Goal: Navigation & Orientation: Find specific page/section

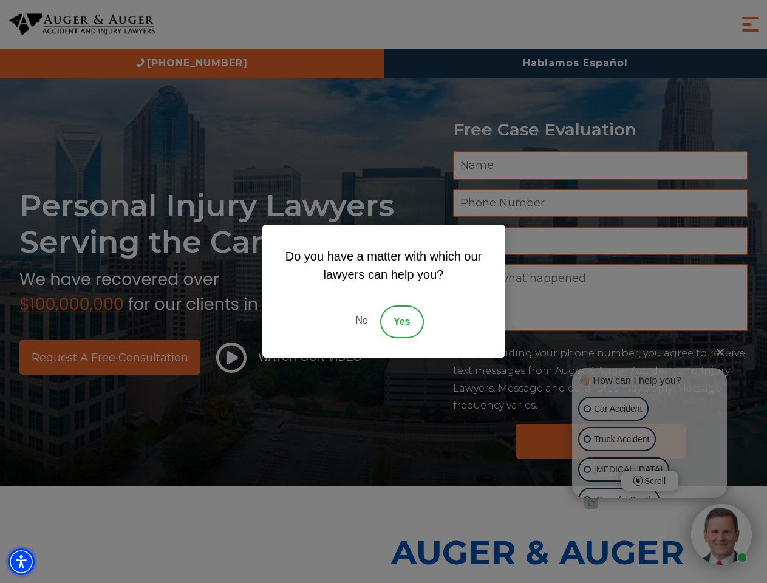
click at [21, 562] on img "Accessibility Menu" at bounding box center [21, 562] width 27 height 27
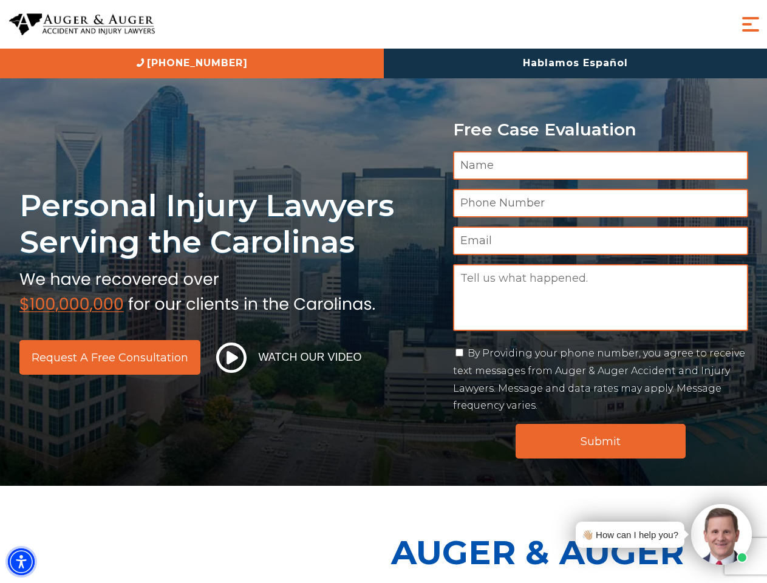
click at [21, 562] on img "Accessibility Menu" at bounding box center [21, 562] width 27 height 27
